Goal: Task Accomplishment & Management: Use online tool/utility

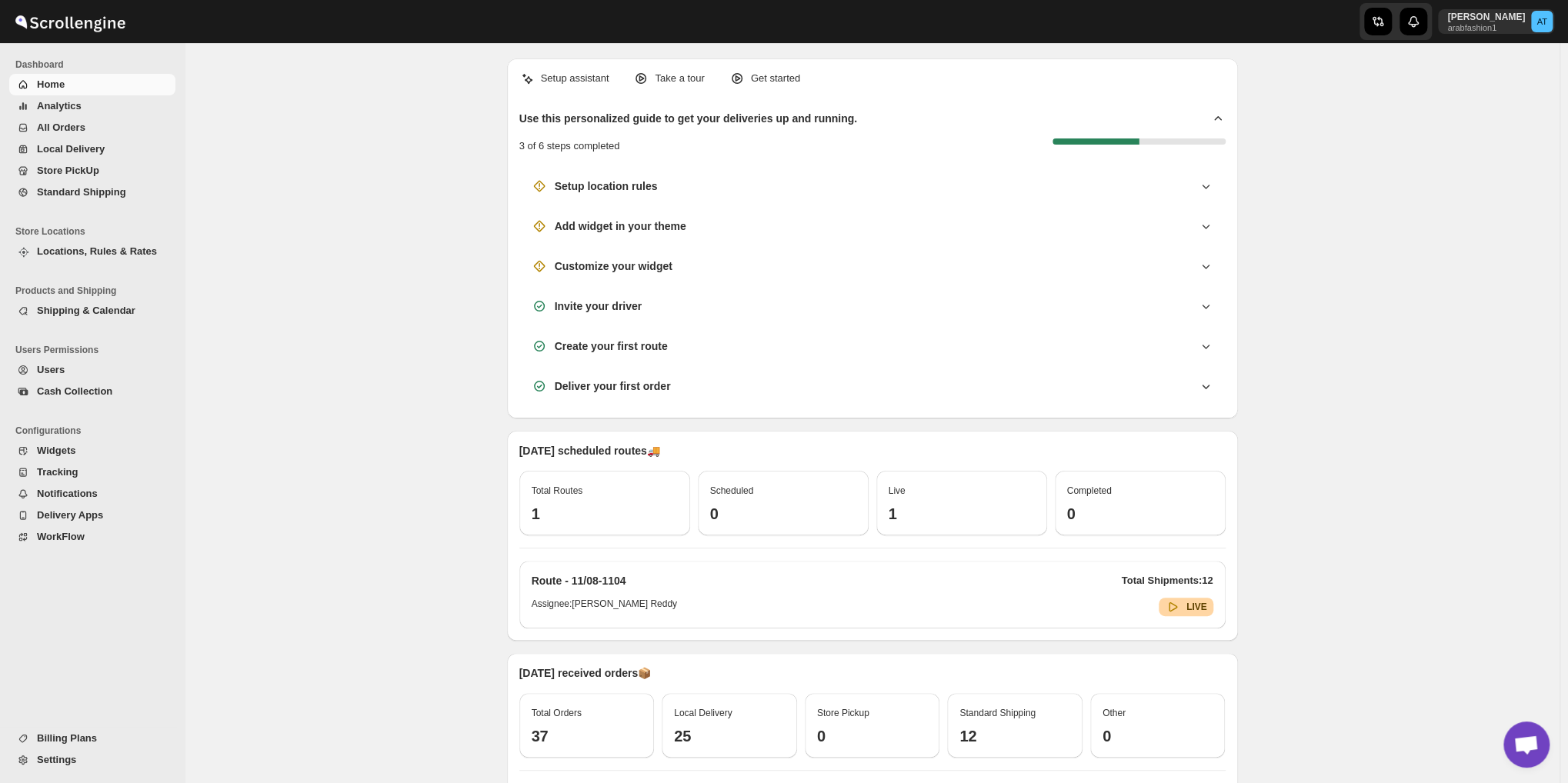
scroll to position [948, 0]
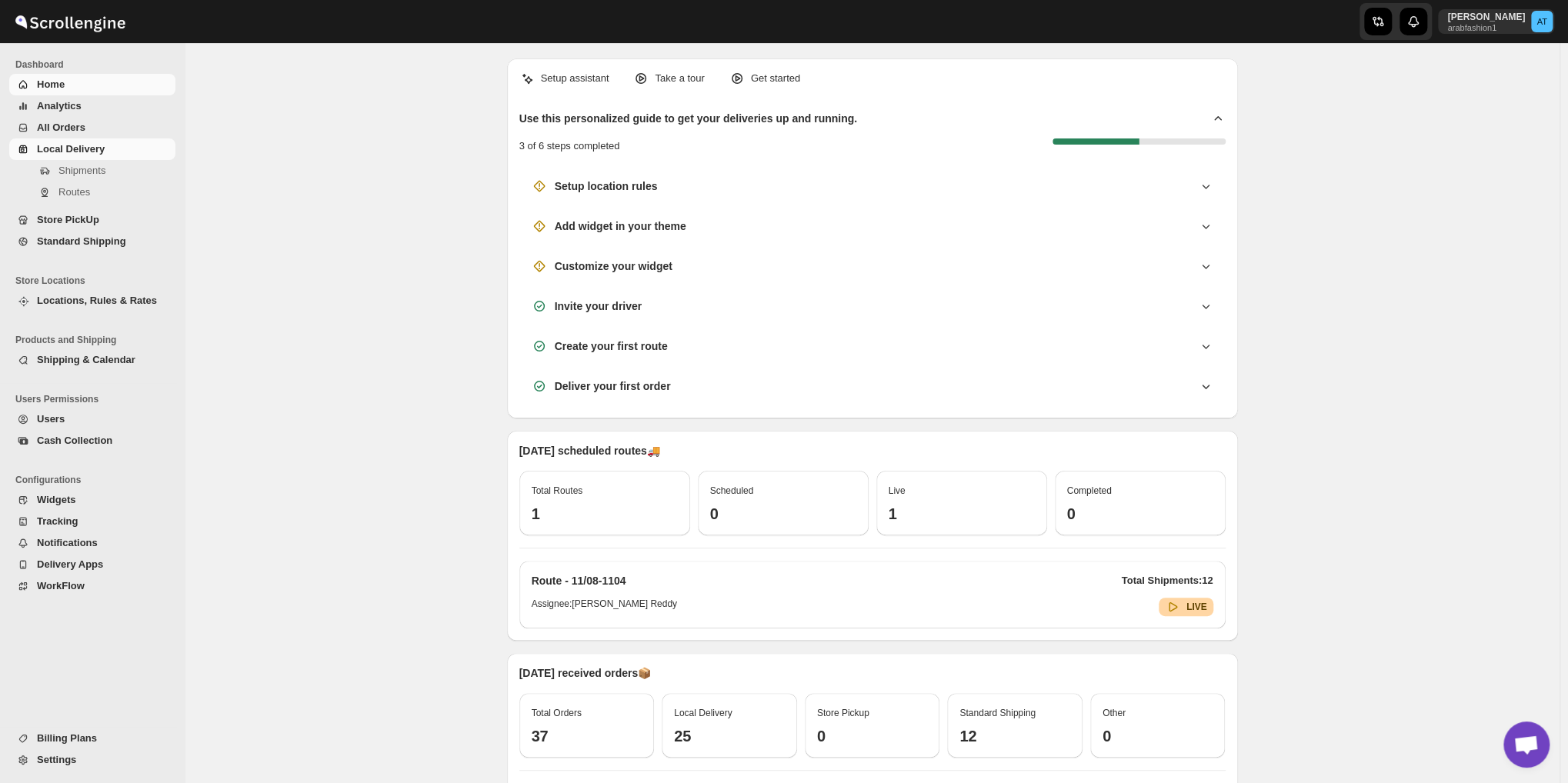
click at [135, 138] on link "Local Delivery" at bounding box center [92, 149] width 166 height 22
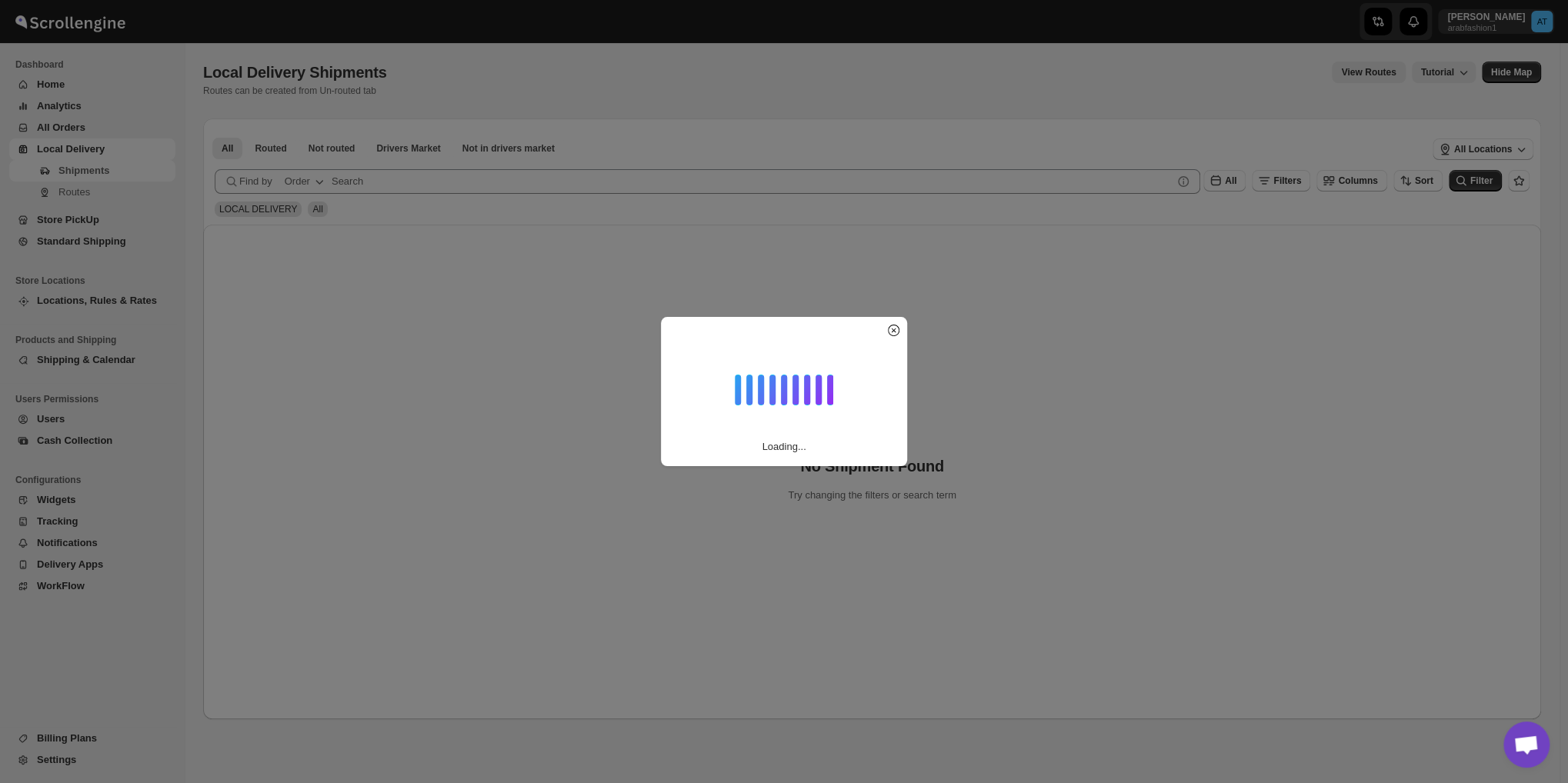
click at [324, 136] on div "All Routed Not routed Drivers Market Not in drivers market More Filters All Rou…" at bounding box center [808, 148] width 1209 height 34
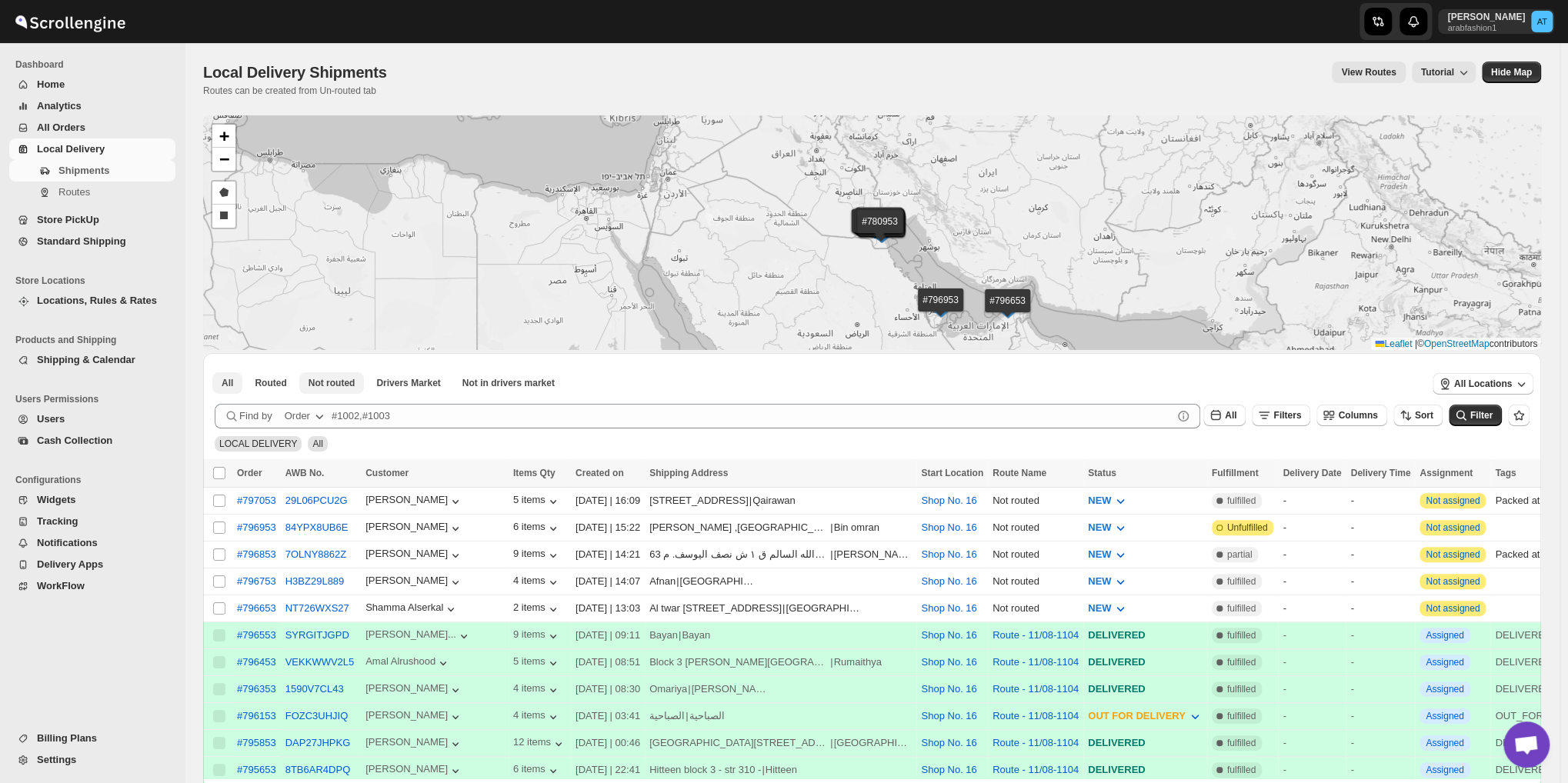
click at [328, 377] on span "Not routed" at bounding box center [332, 383] width 47 height 12
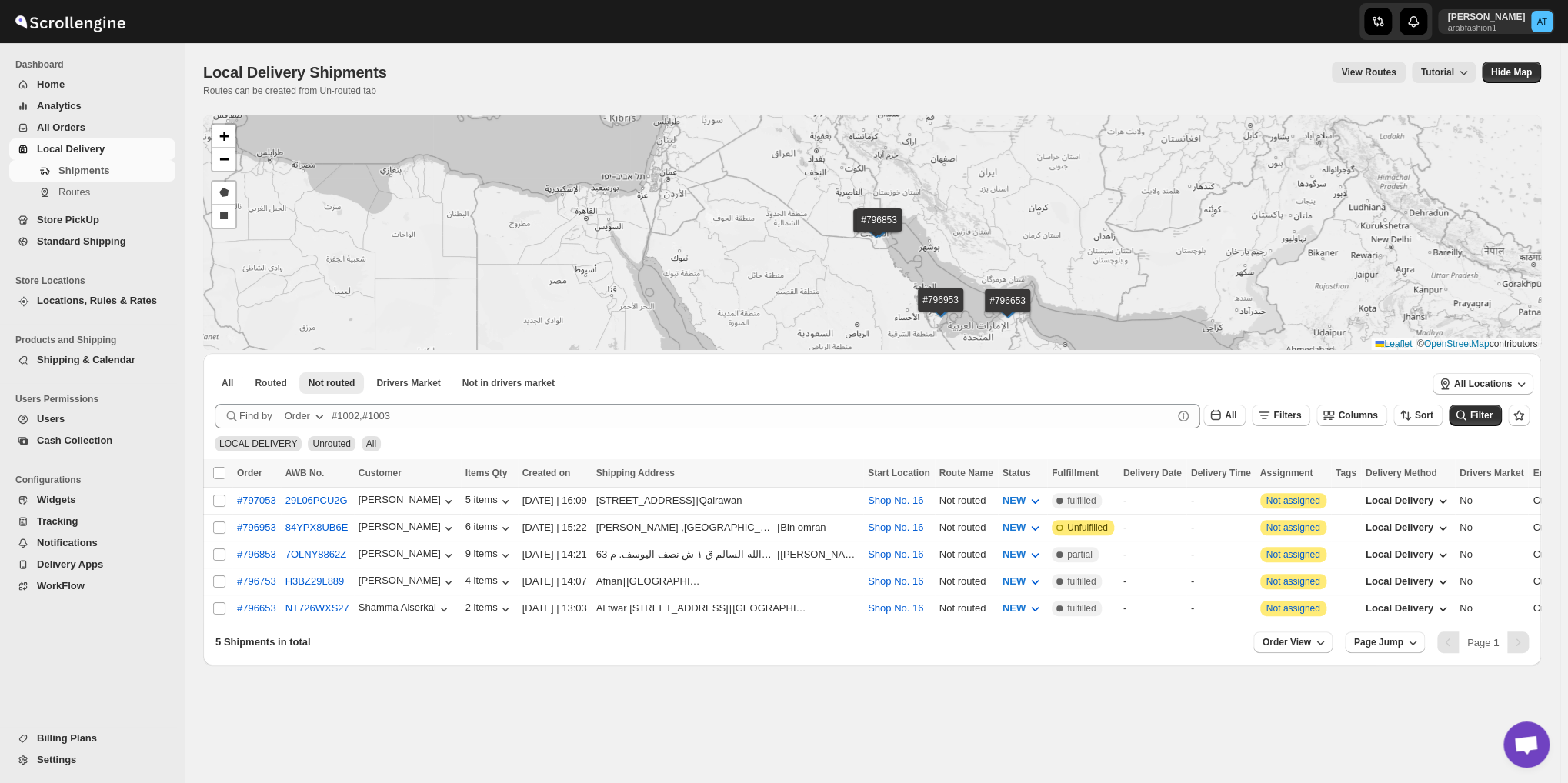
click at [218, 481] on th "Select all shipments" at bounding box center [218, 474] width 30 height 29
click at [214, 479] on input "Select all shipments" at bounding box center [219, 474] width 12 height 12
checkbox input "true"
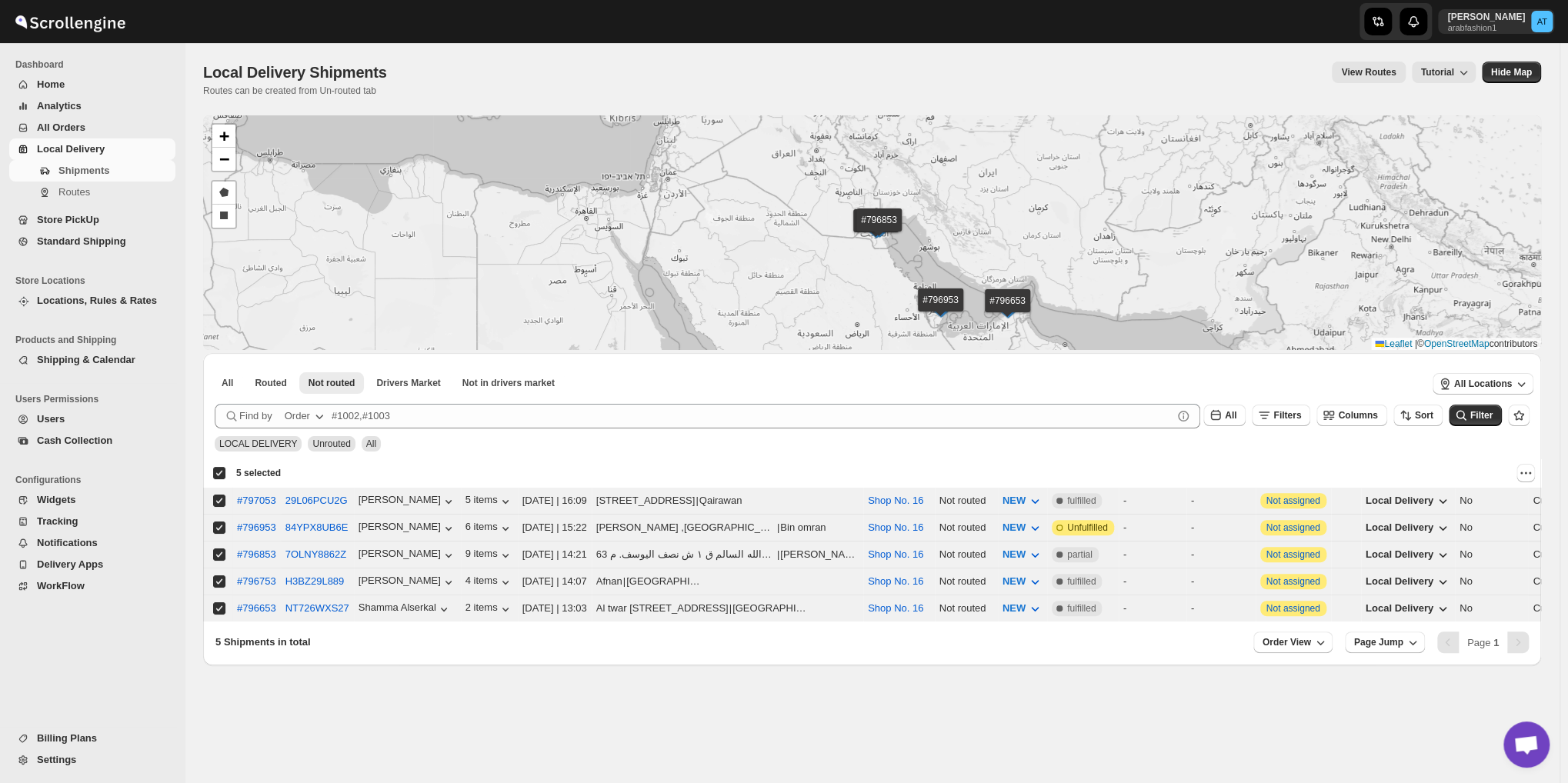
checkbox input "true"
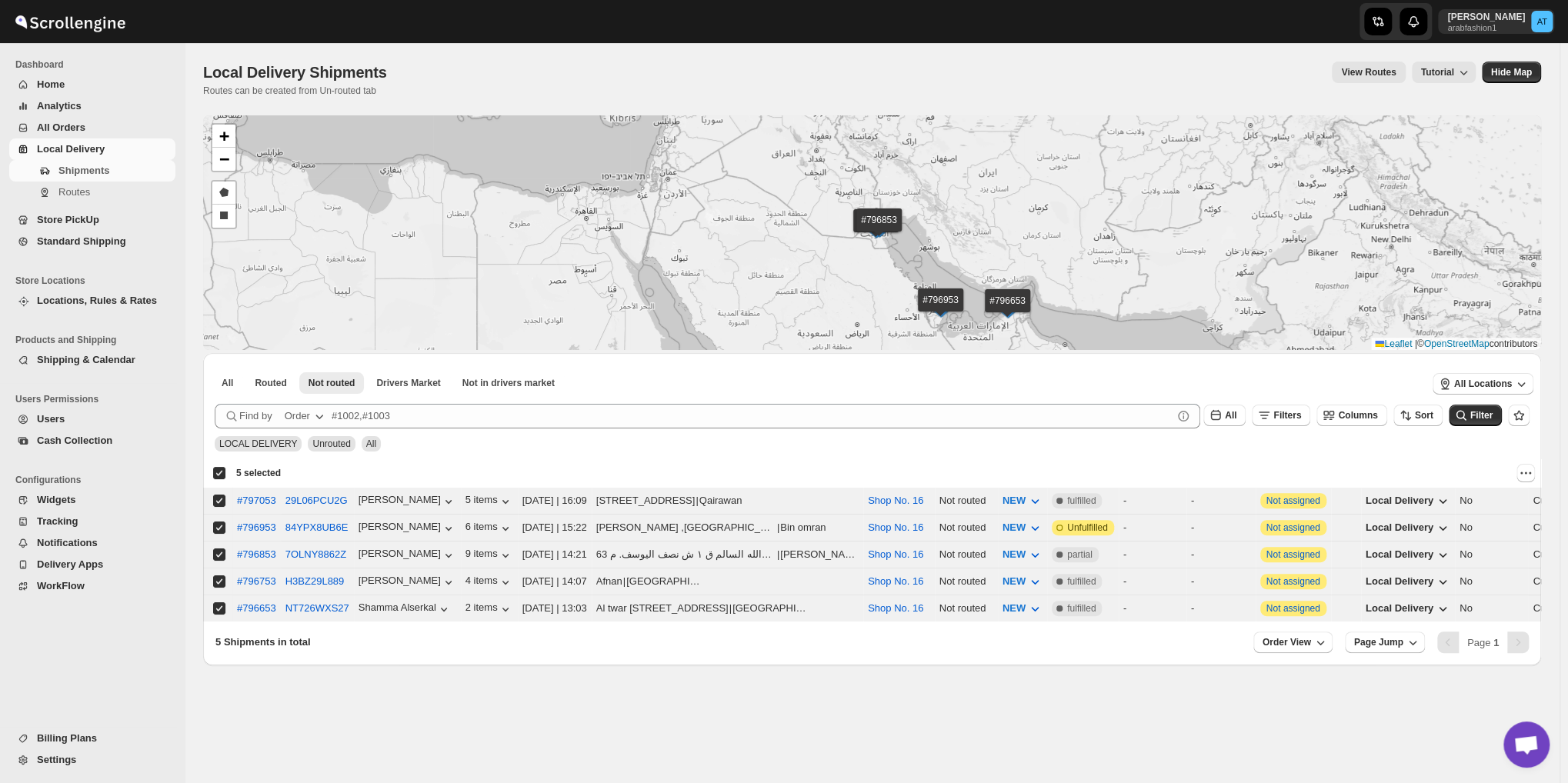
checkbox input "true"
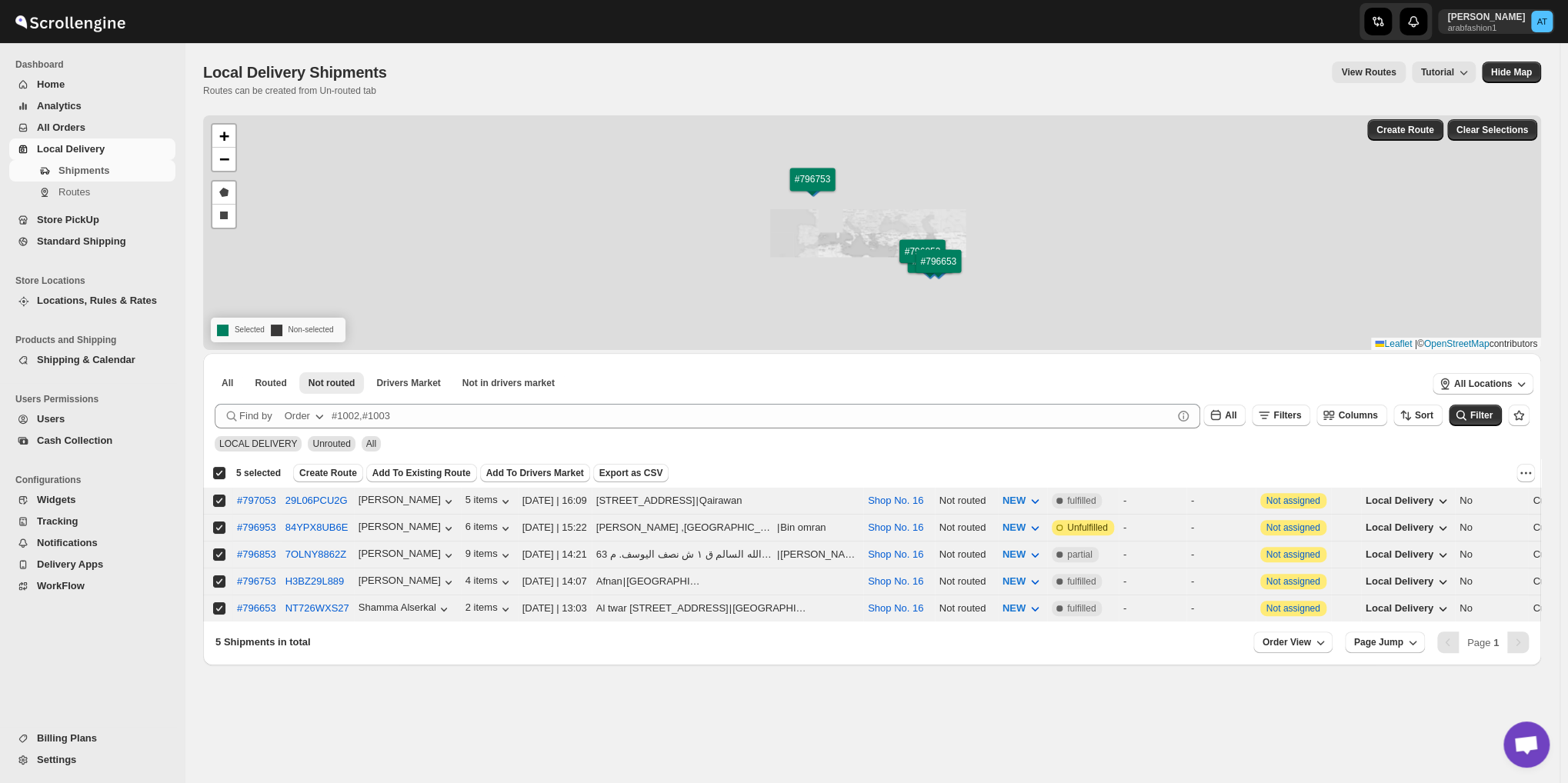
click at [225, 478] on div "Deselect all 5 shipments 5 selected" at bounding box center [246, 474] width 69 height 14
checkbox input "false"
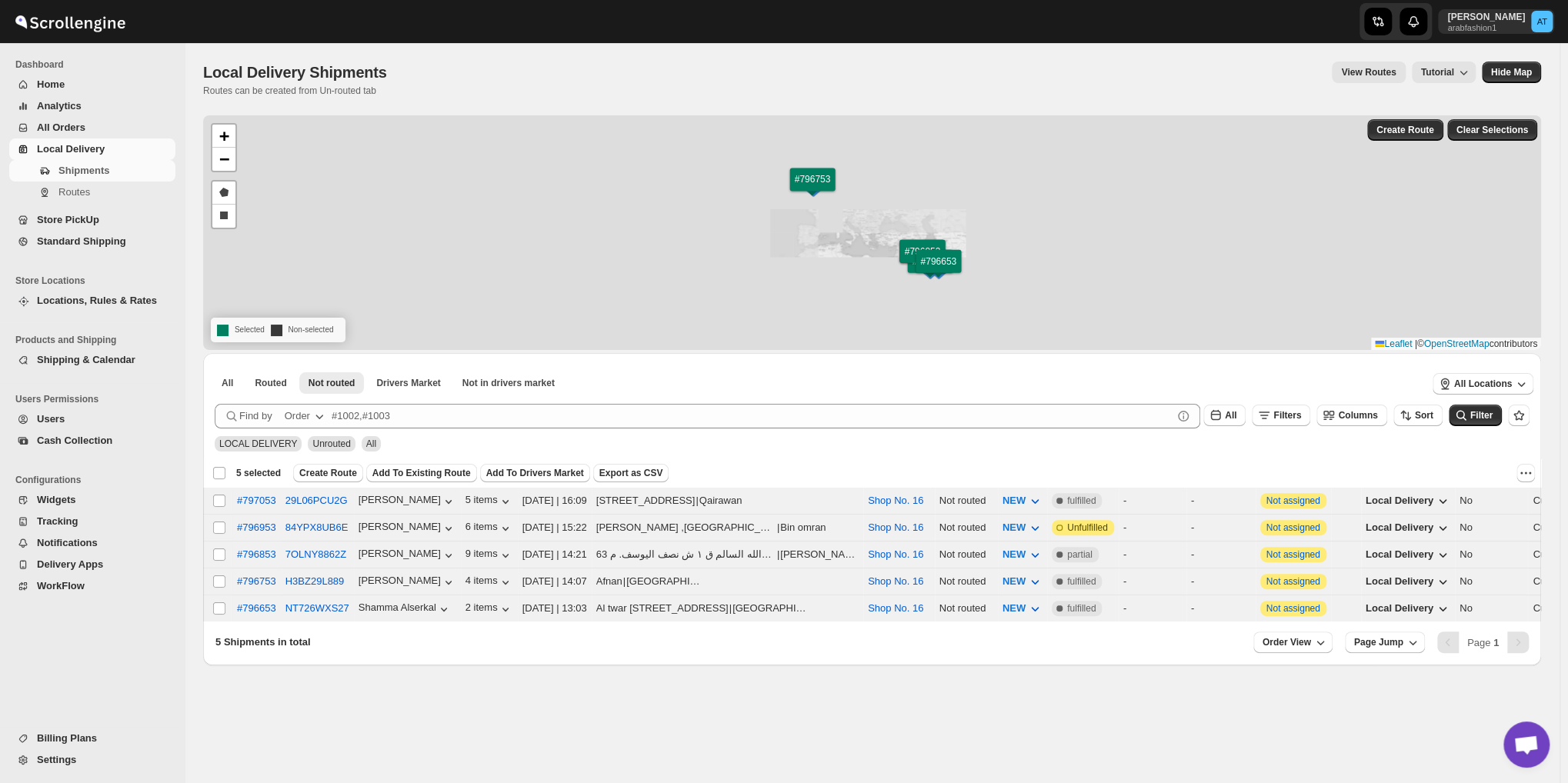
checkbox input "false"
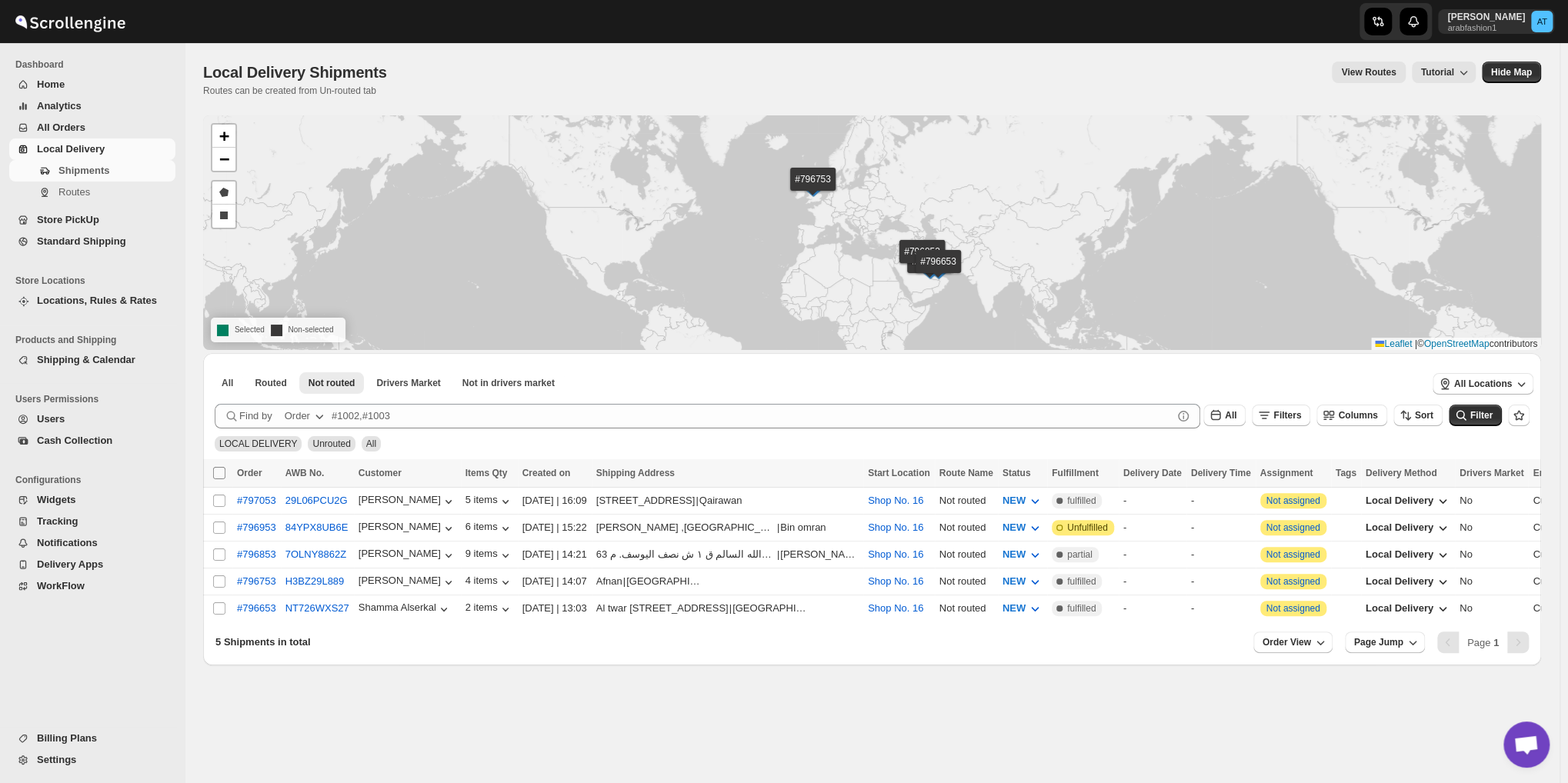
click at [222, 477] on input "Select all shipments" at bounding box center [219, 474] width 12 height 12
checkbox input "true"
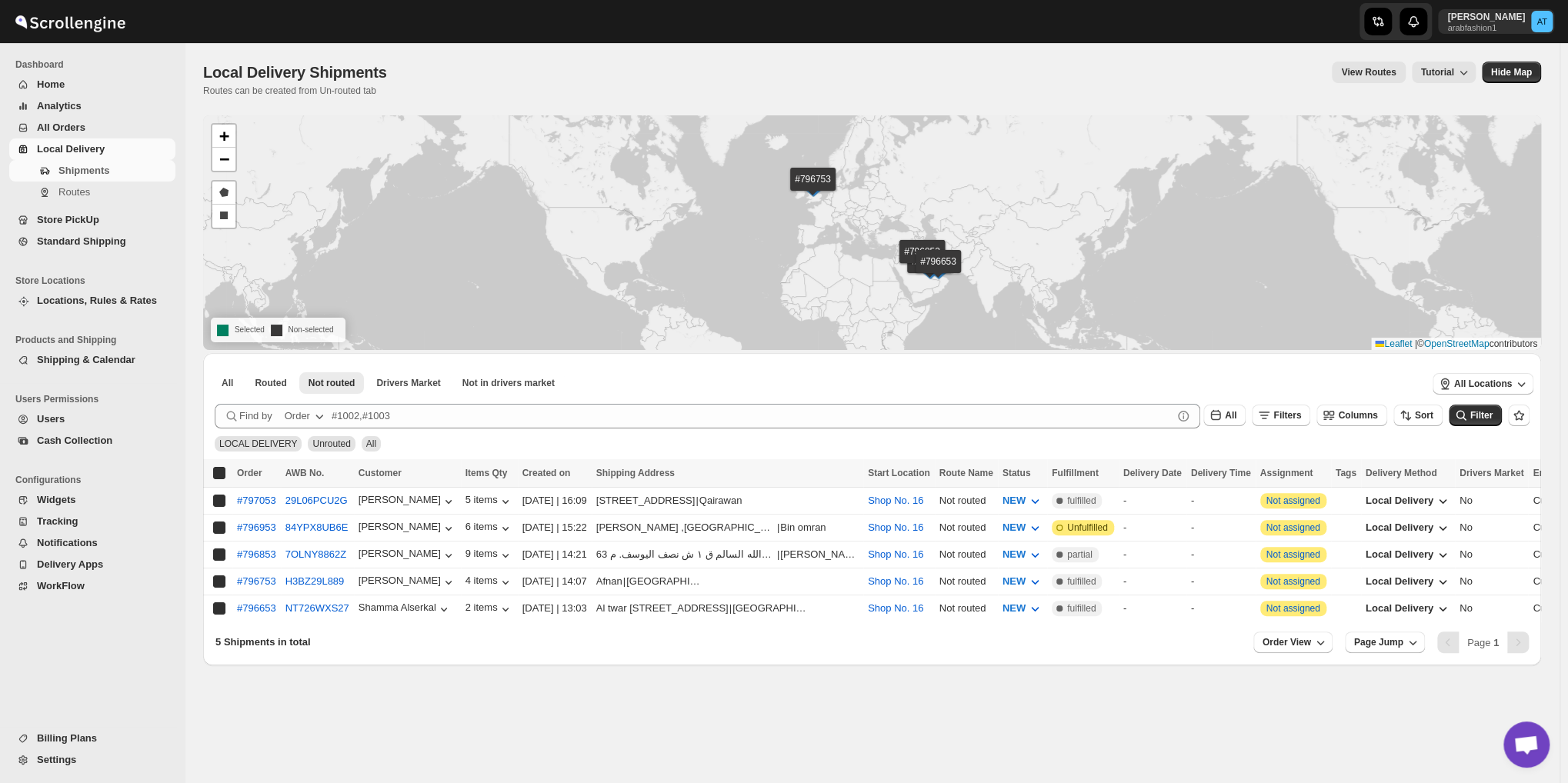
checkbox input "true"
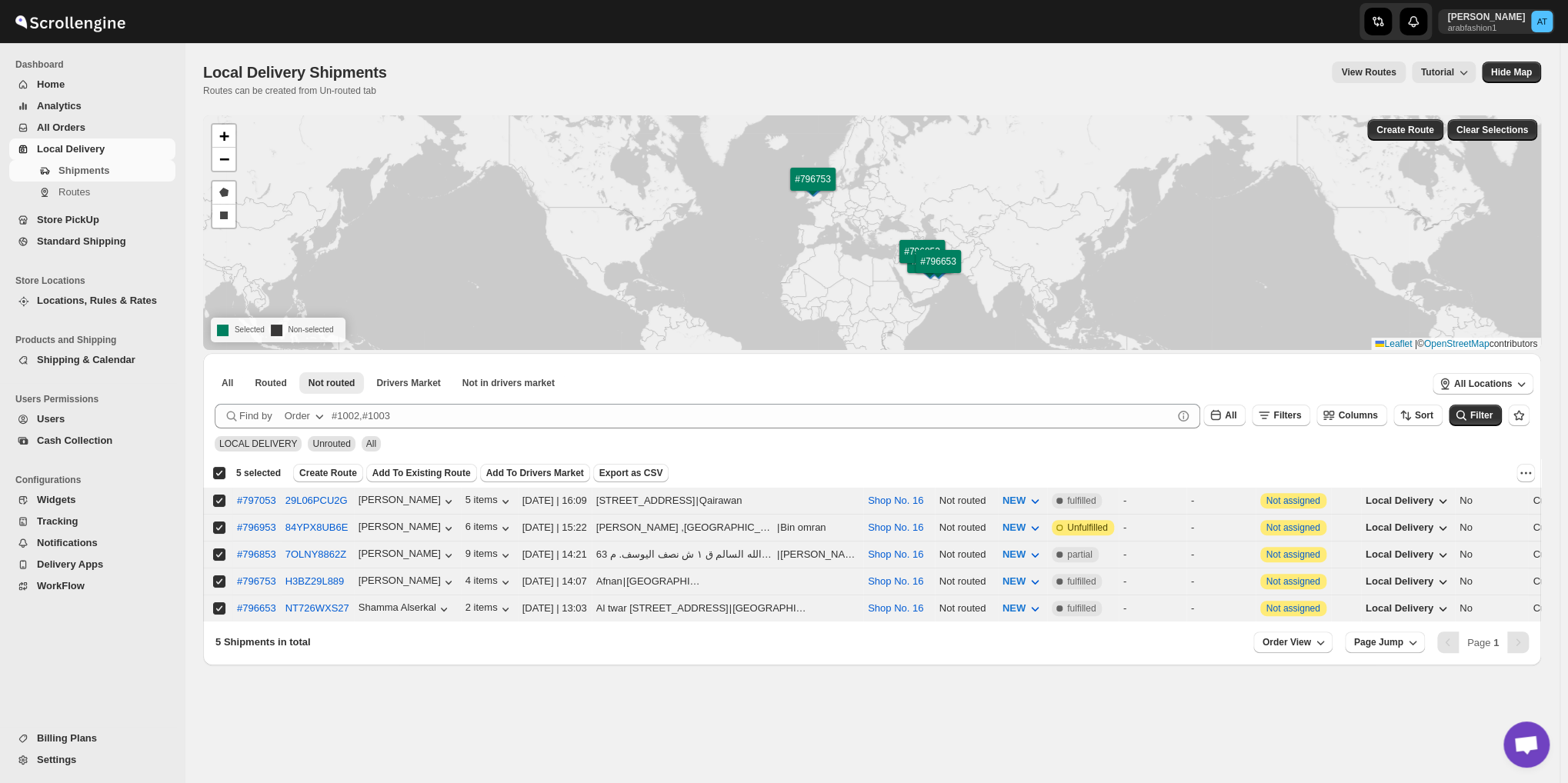
click at [218, 474] on div "Deselect all 5 shipments 5 selected" at bounding box center [246, 474] width 69 height 14
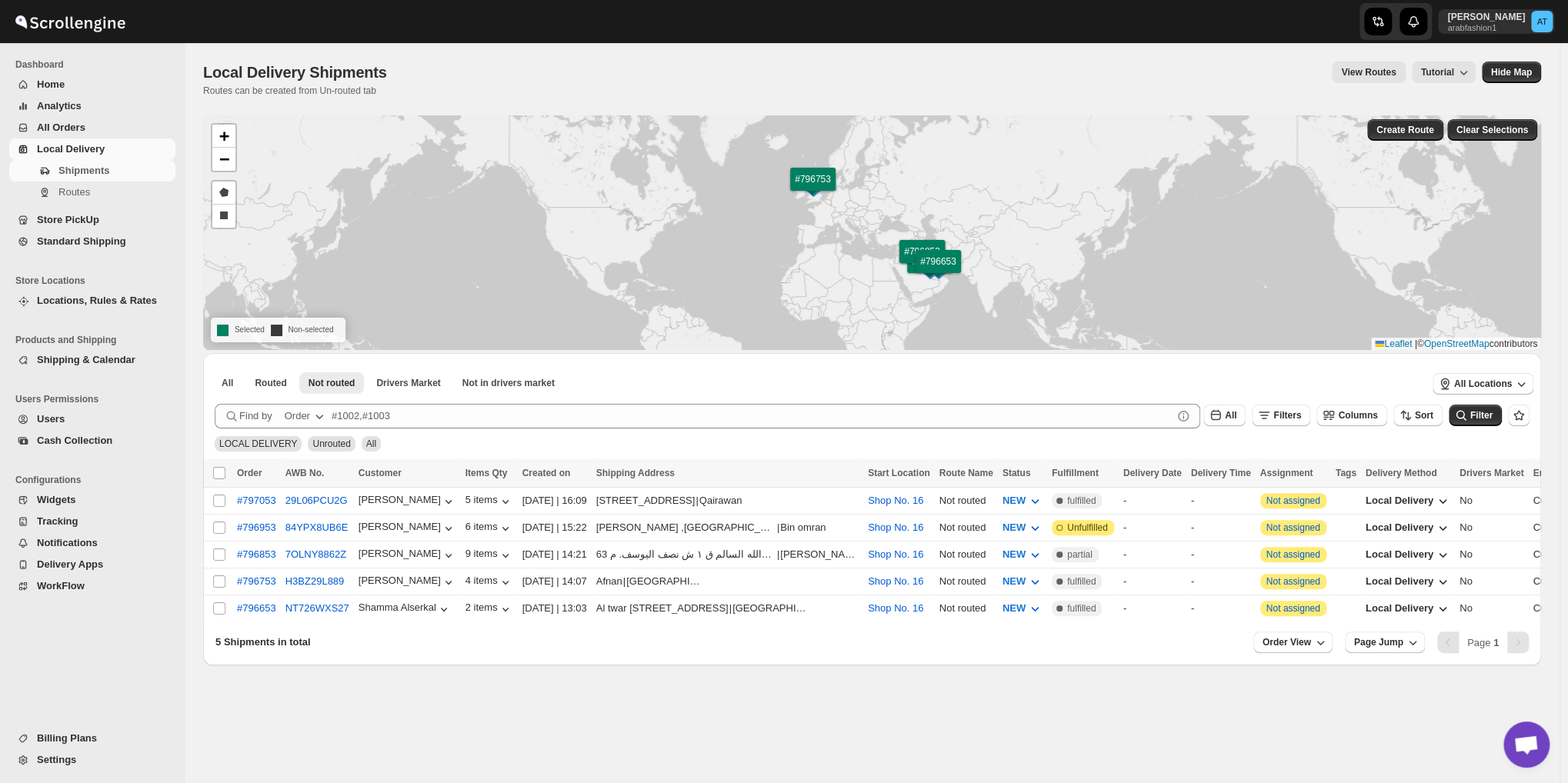
checkbox input "false"
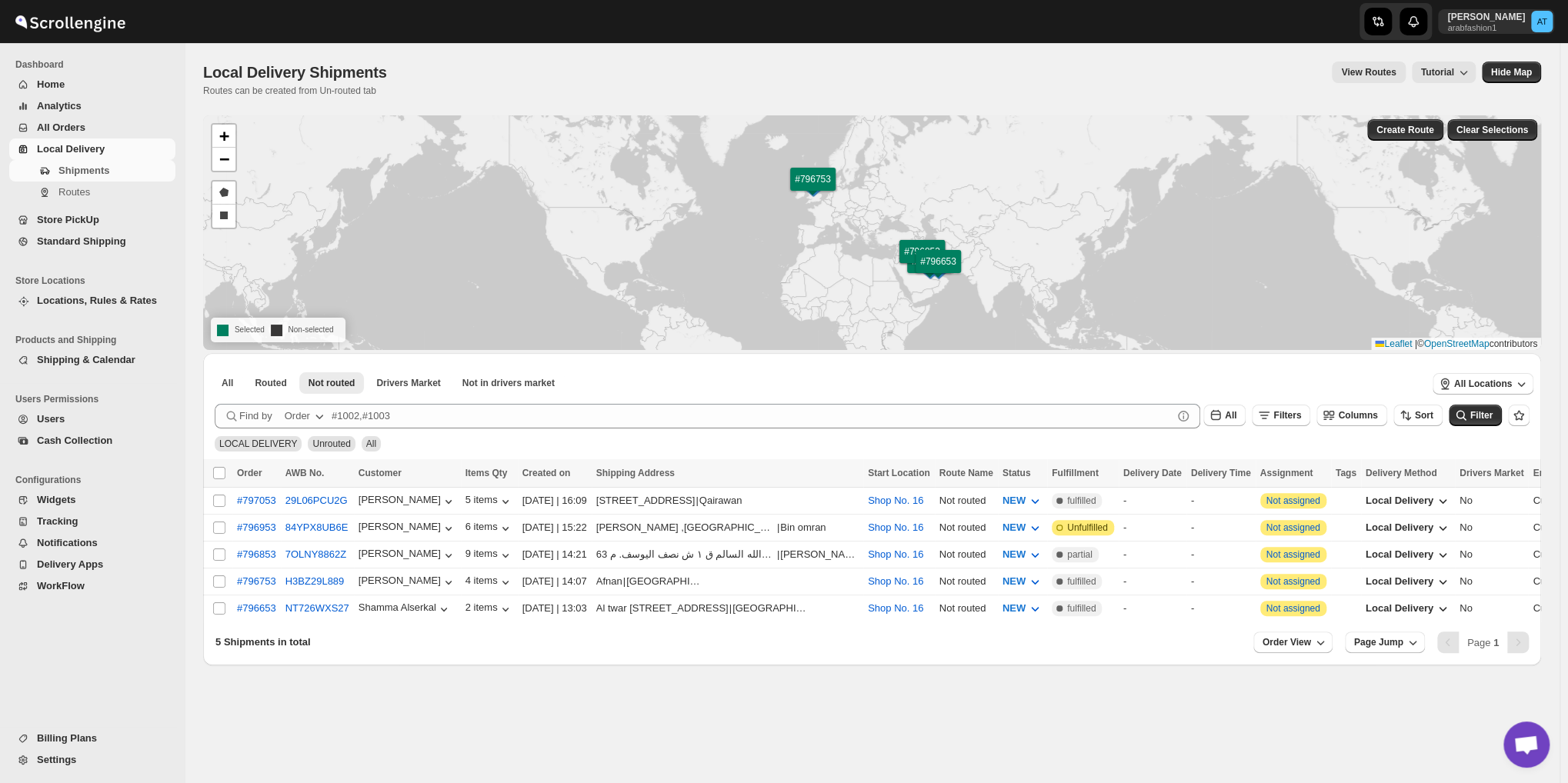
checkbox input "false"
click at [218, 474] on input "Select all shipments" at bounding box center [219, 474] width 12 height 12
checkbox input "true"
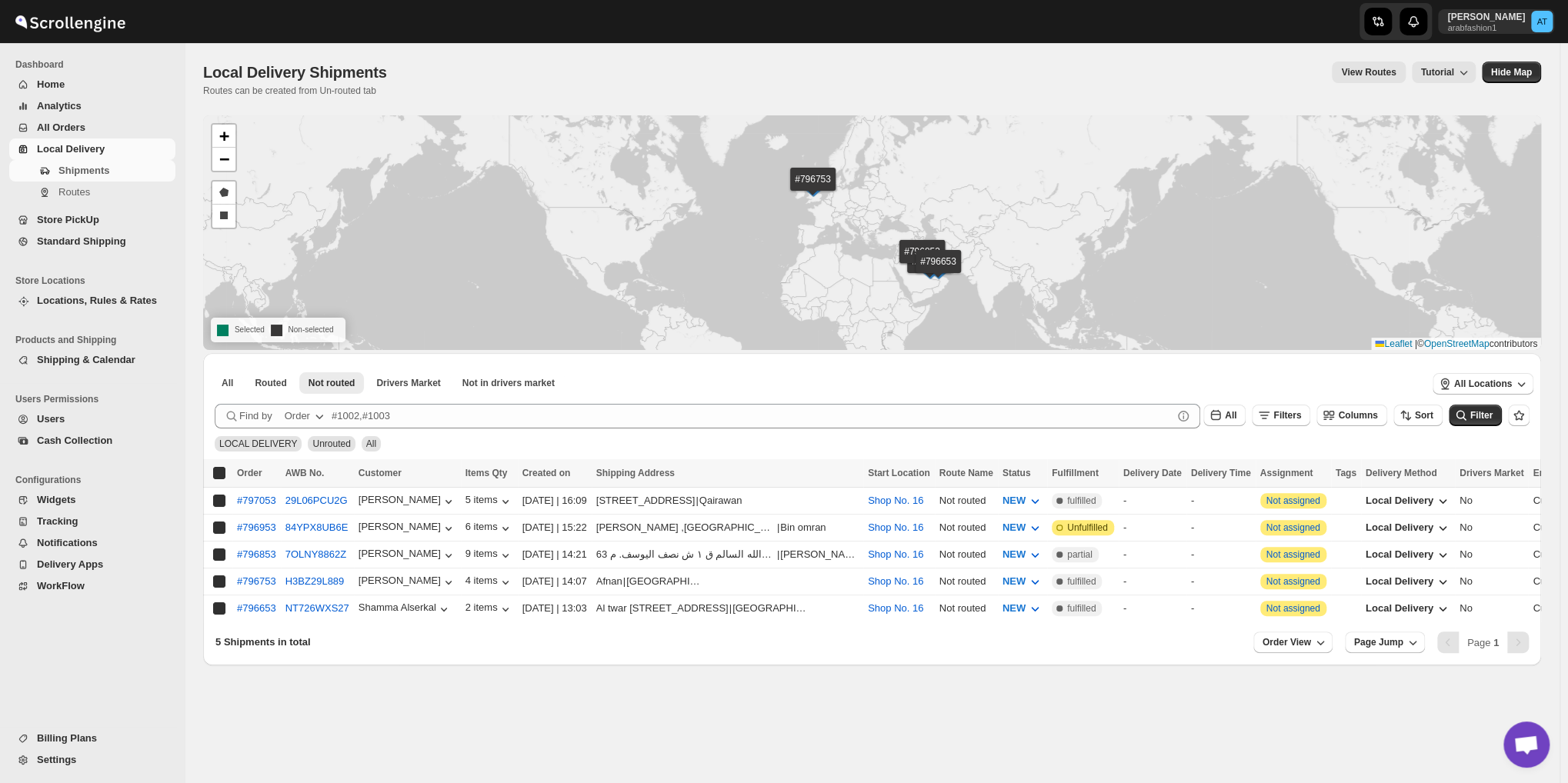
checkbox input "true"
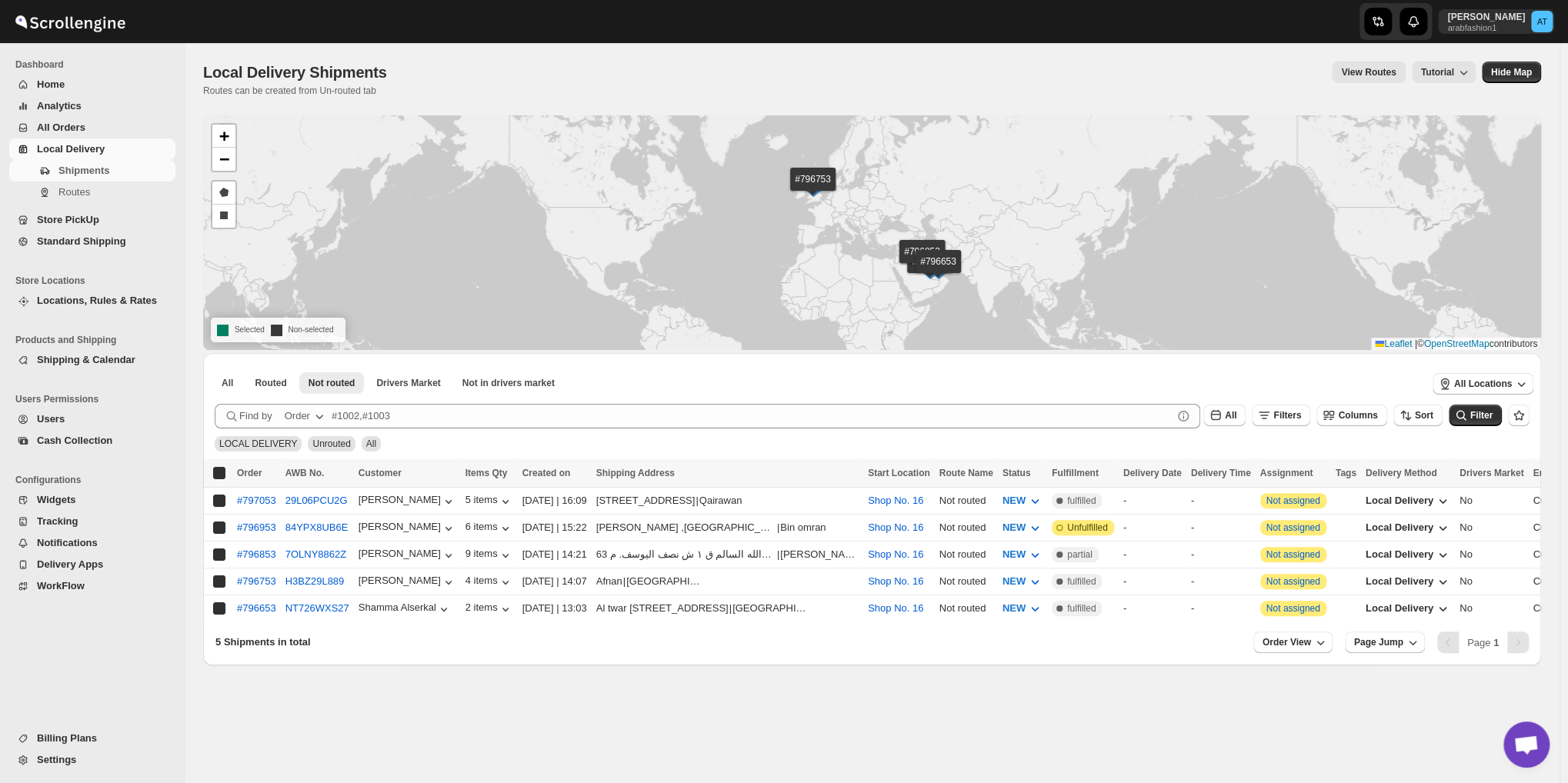
checkbox input "true"
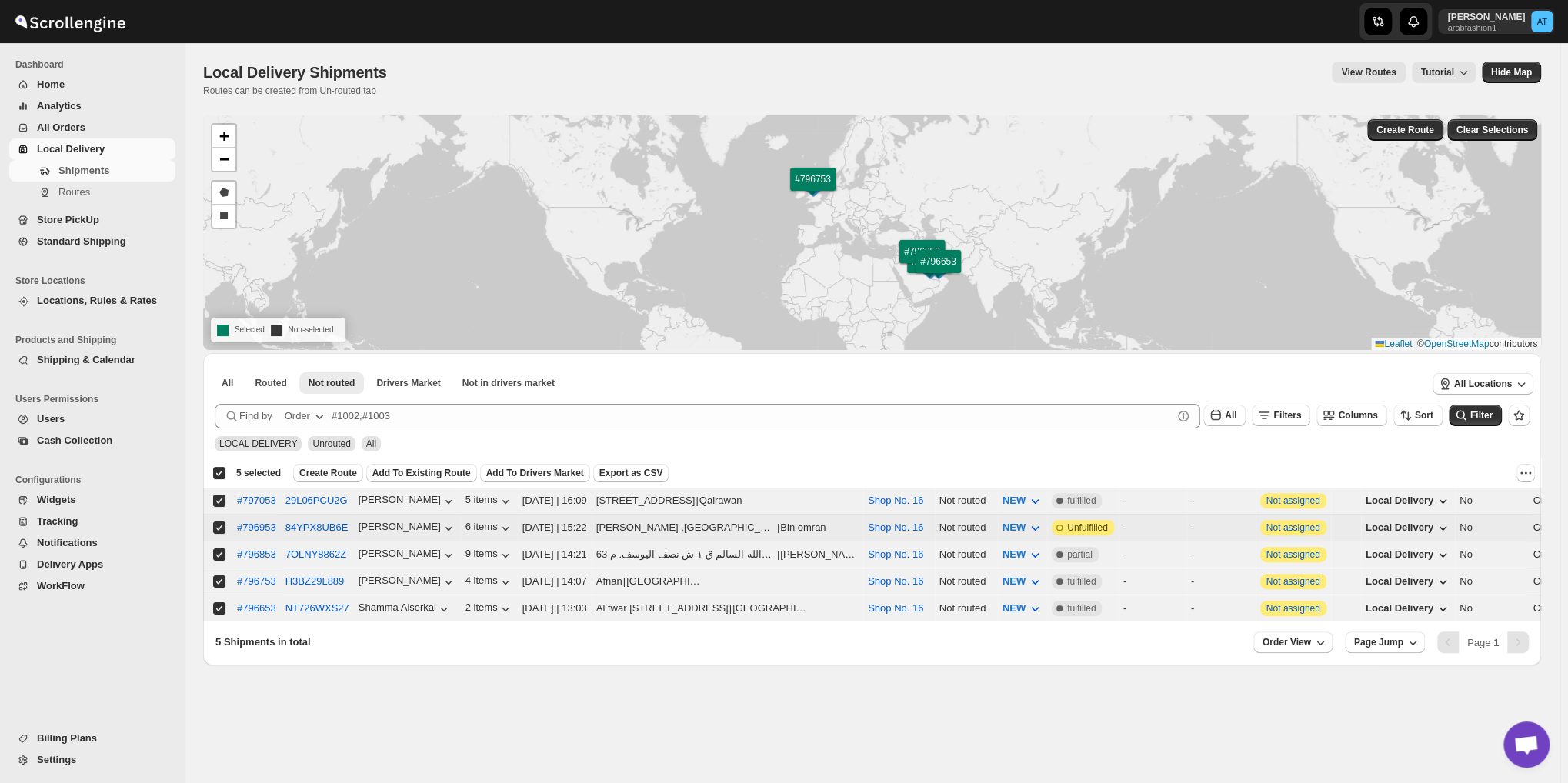
click at [221, 524] on input "Select shipment" at bounding box center [219, 528] width 12 height 12
checkbox input "false"
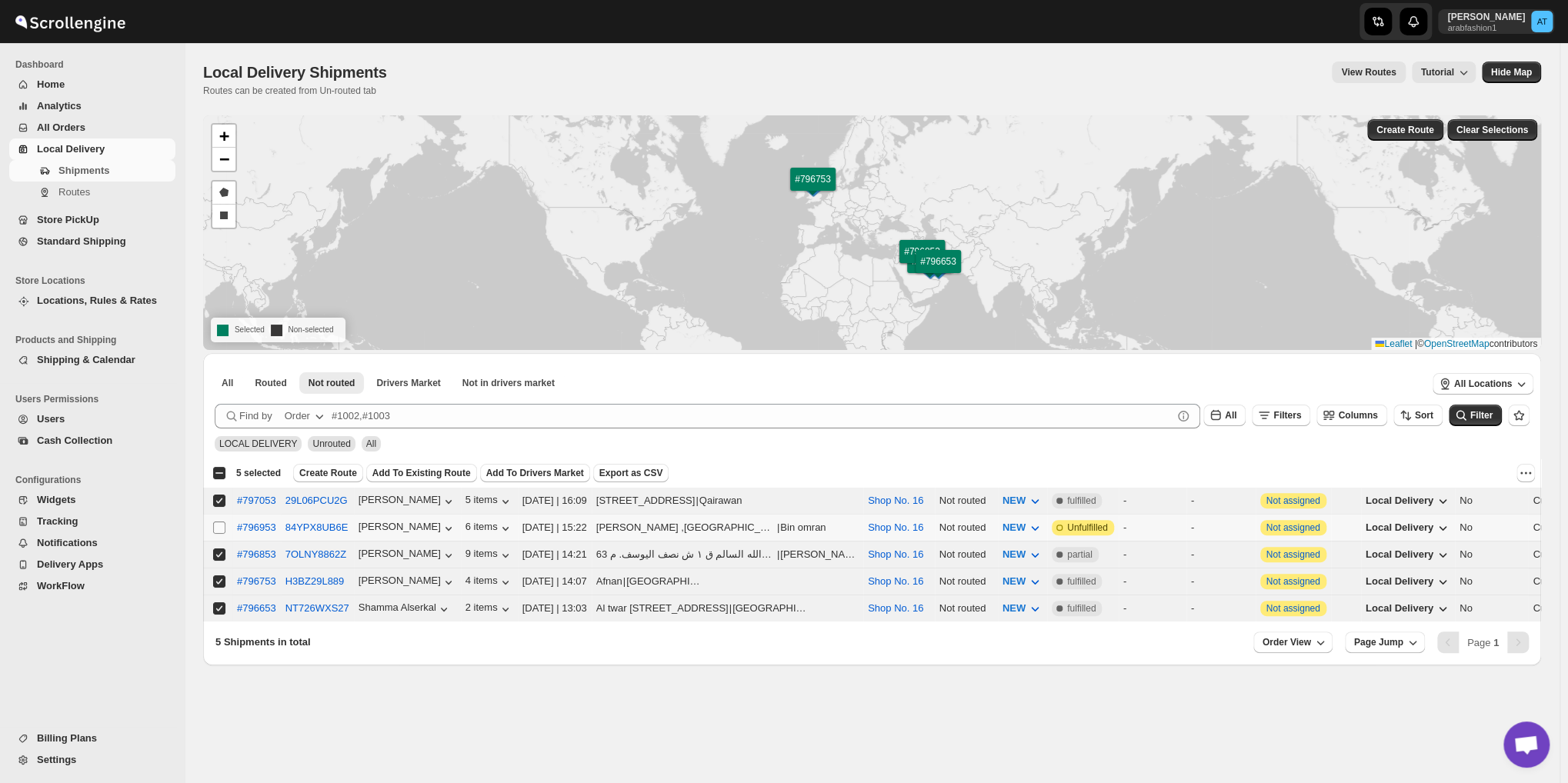
checkbox input "false"
click at [221, 610] on span at bounding box center [219, 608] width 14 height 14
click at [221, 610] on input "Select shipment" at bounding box center [219, 608] width 12 height 12
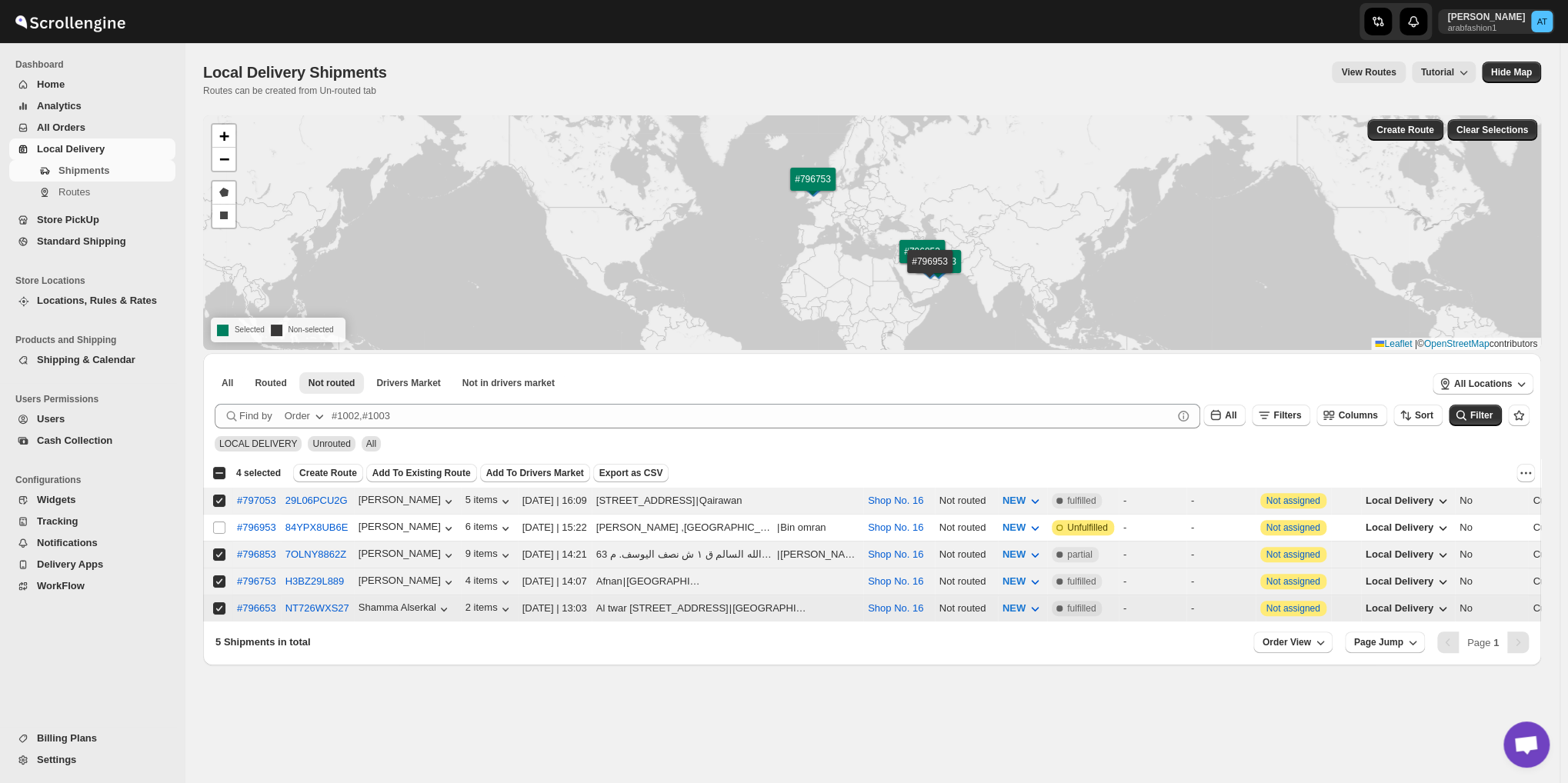
click at [210, 602] on td "Select shipment" at bounding box center [218, 608] width 30 height 27
checkbox input "false"
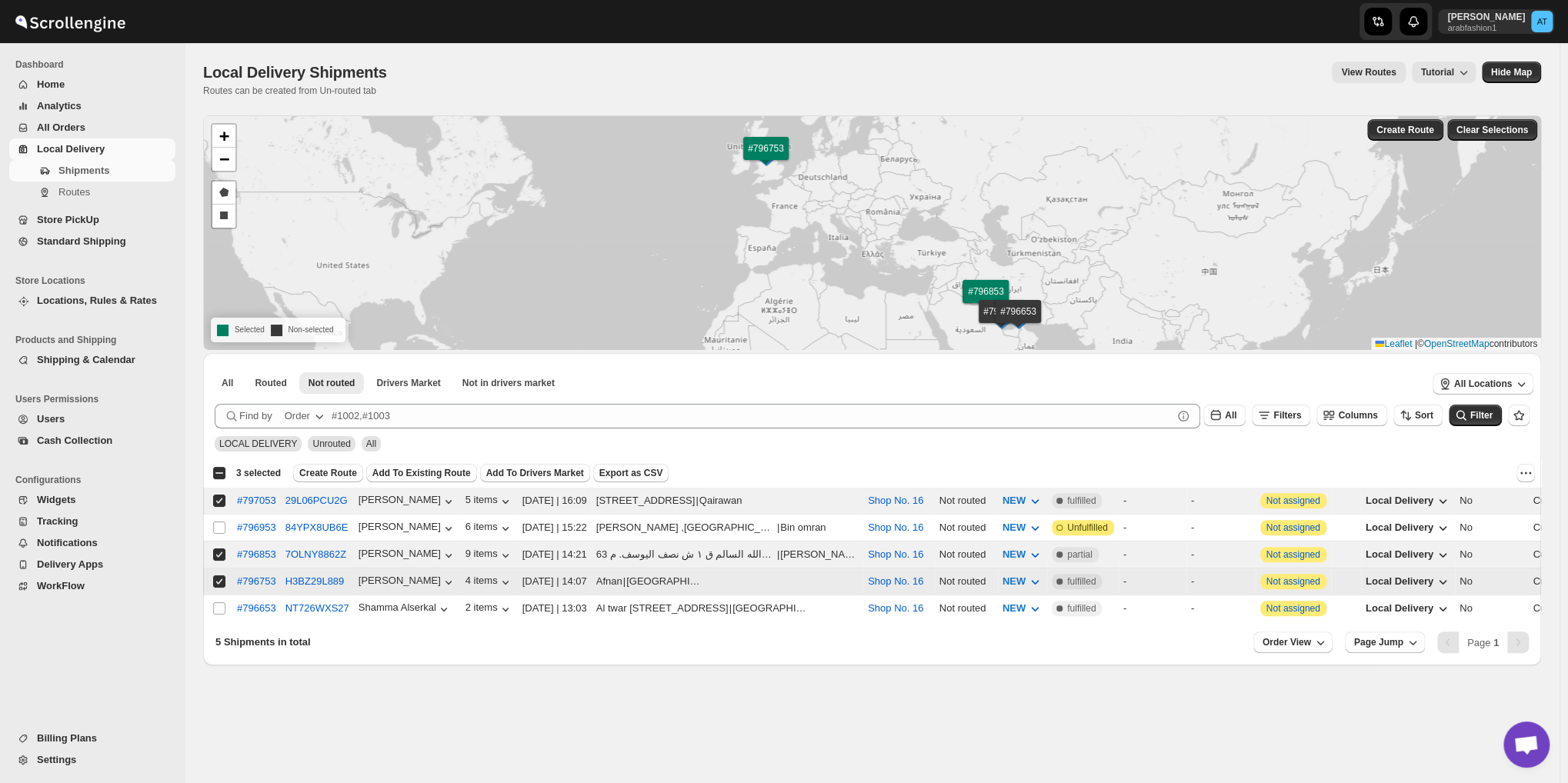
click at [217, 582] on input "Select shipment" at bounding box center [219, 581] width 12 height 12
checkbox input "false"
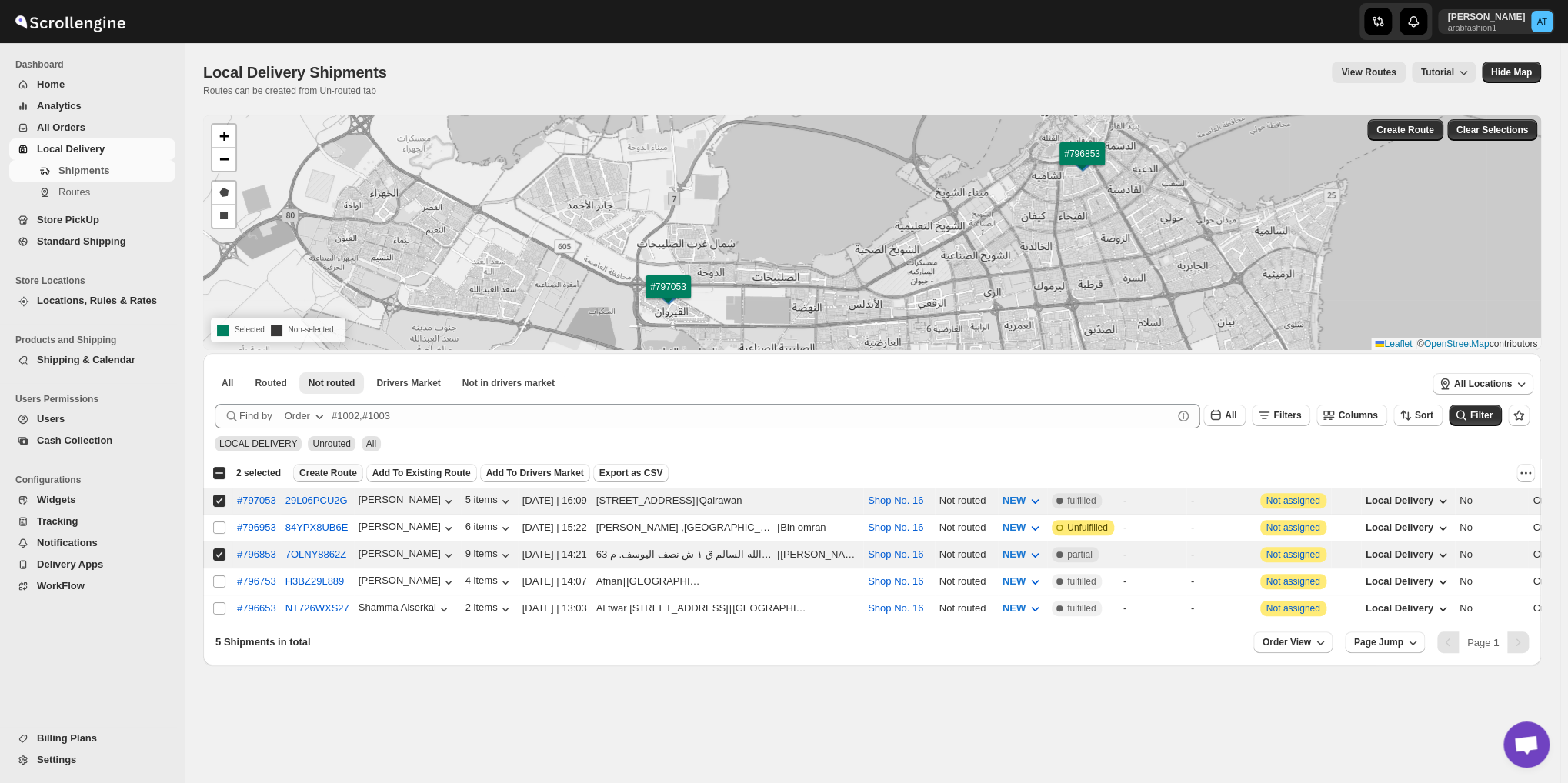
click at [320, 479] on span "Create Route" at bounding box center [327, 474] width 57 height 12
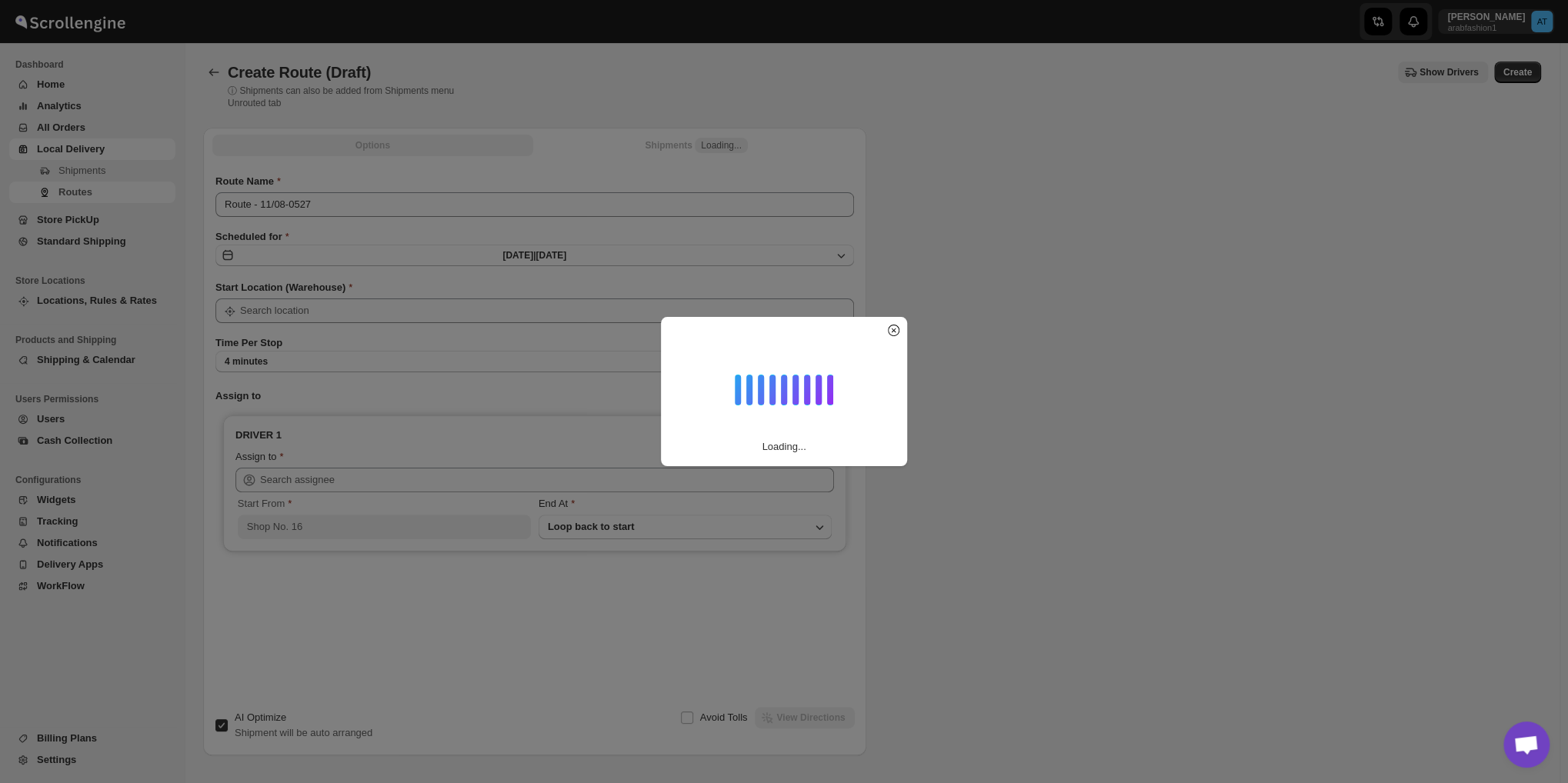
type input "Shop No. 16"
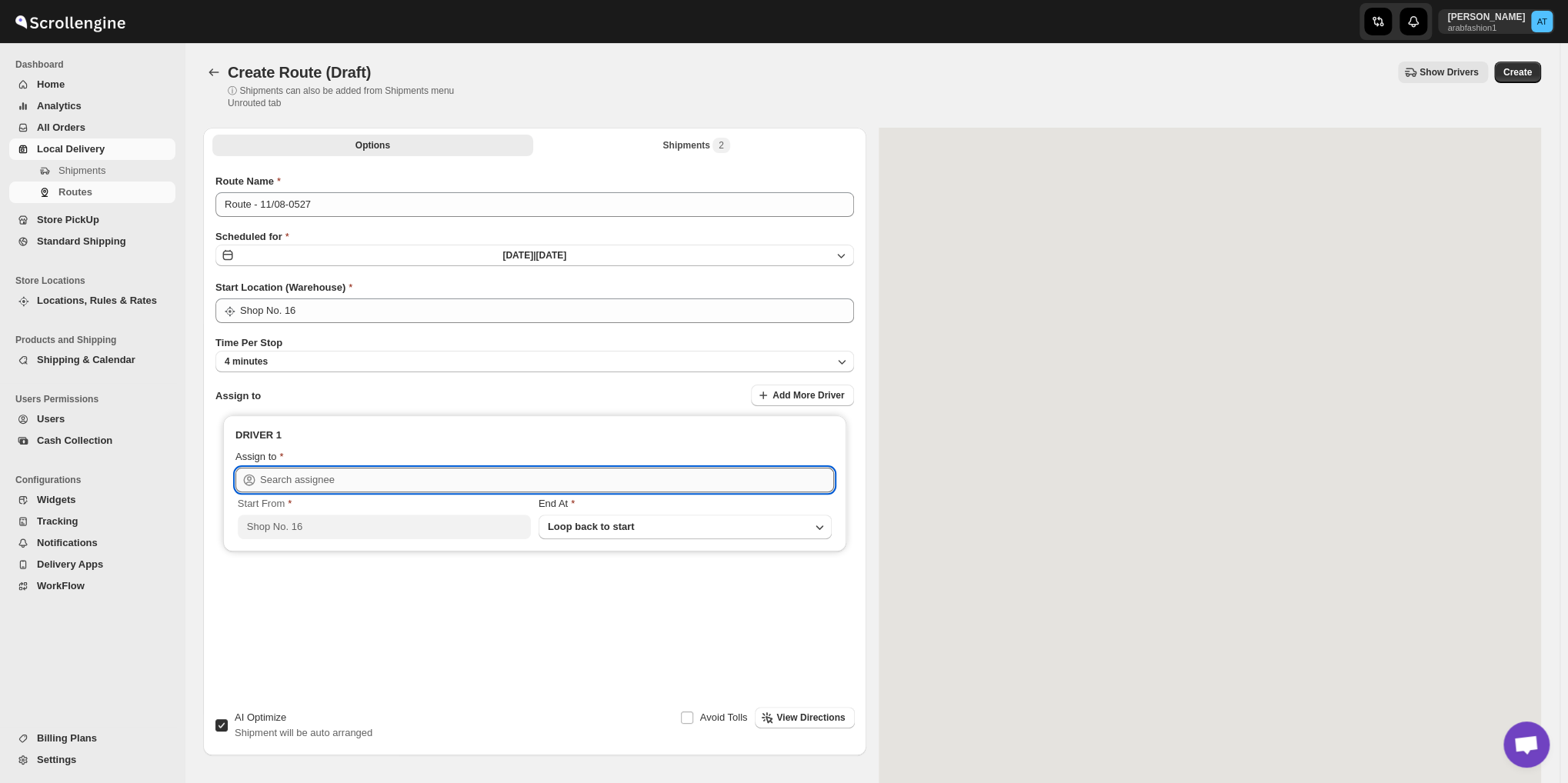
click at [296, 488] on input "text" at bounding box center [546, 480] width 574 height 24
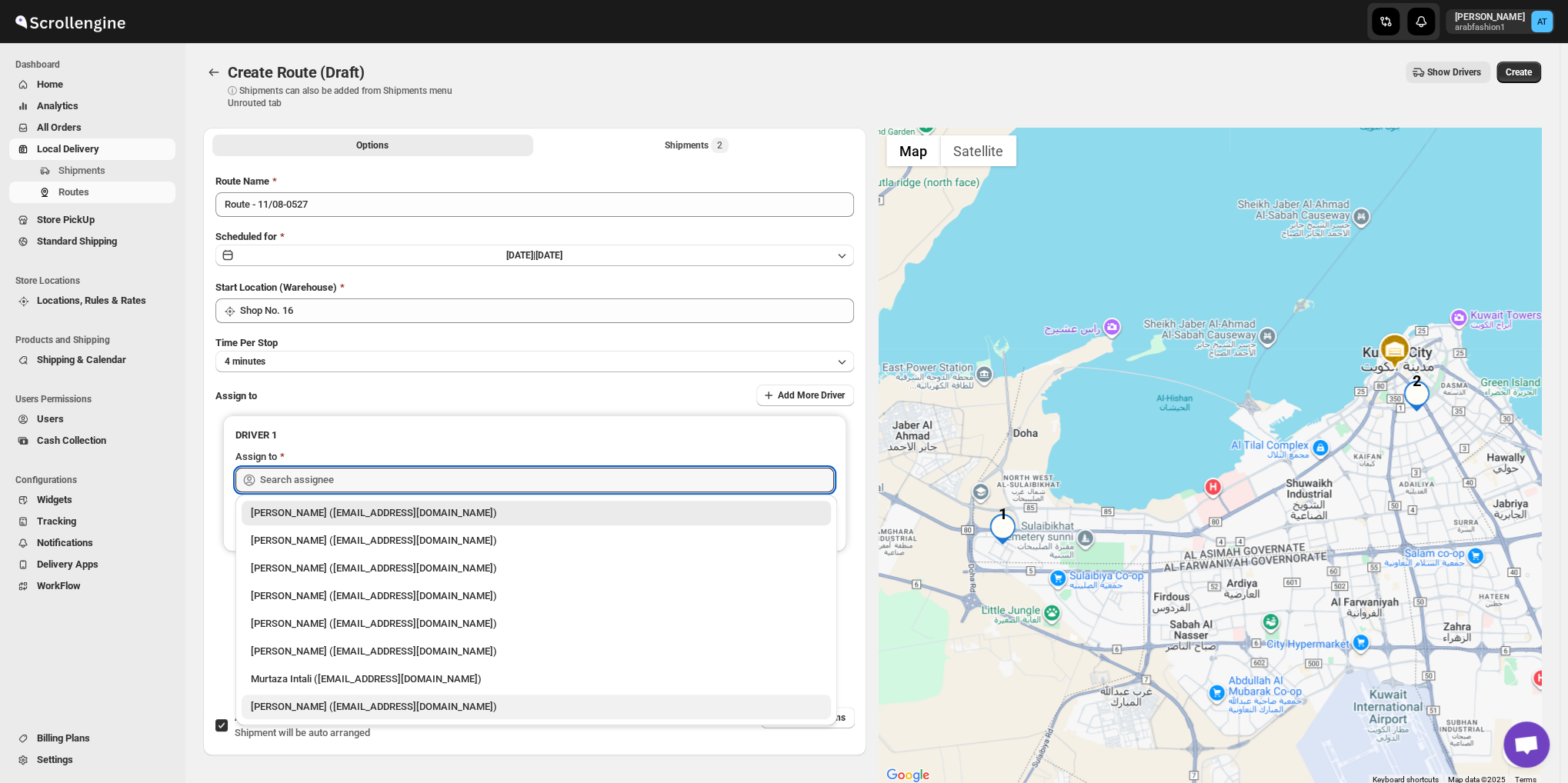
click at [374, 710] on div "[PERSON_NAME] ([EMAIL_ADDRESS][DOMAIN_NAME])" at bounding box center [536, 707] width 571 height 16
type input "[PERSON_NAME] ([EMAIL_ADDRESS][DOMAIN_NAME])"
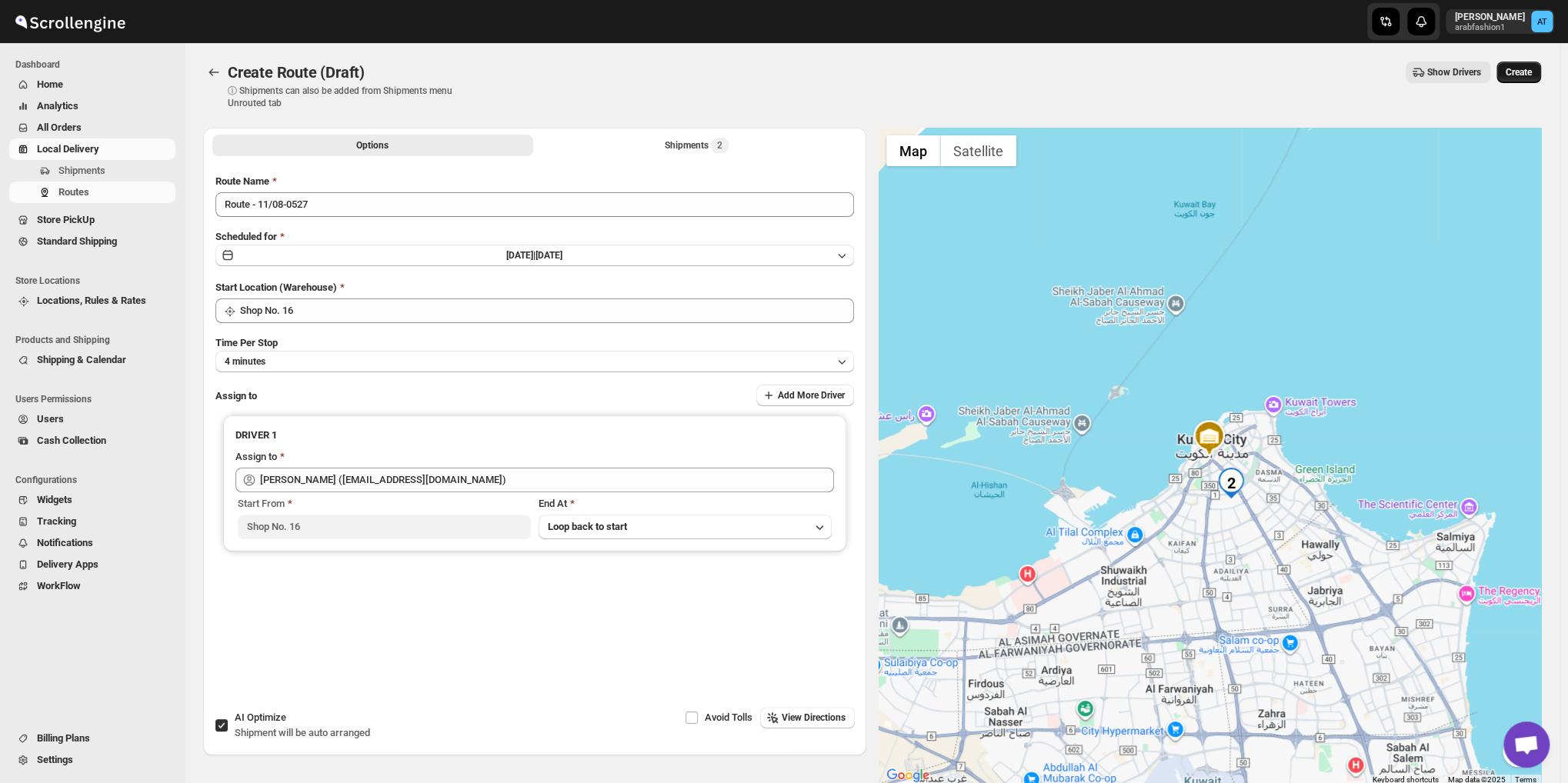
click at [1518, 70] on span "Create" at bounding box center [1518, 72] width 26 height 12
